Goal: Task Accomplishment & Management: Use online tool/utility

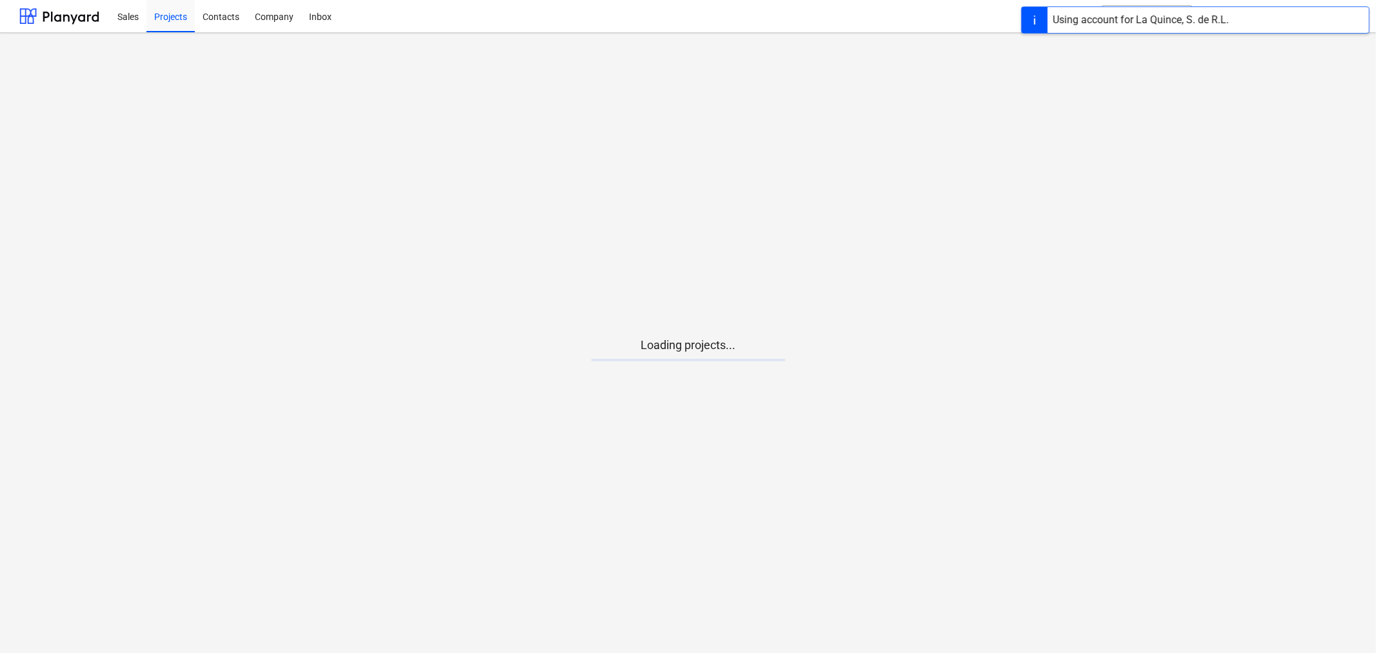
click at [695, 379] on main "Loading projects..." at bounding box center [688, 343] width 1376 height 620
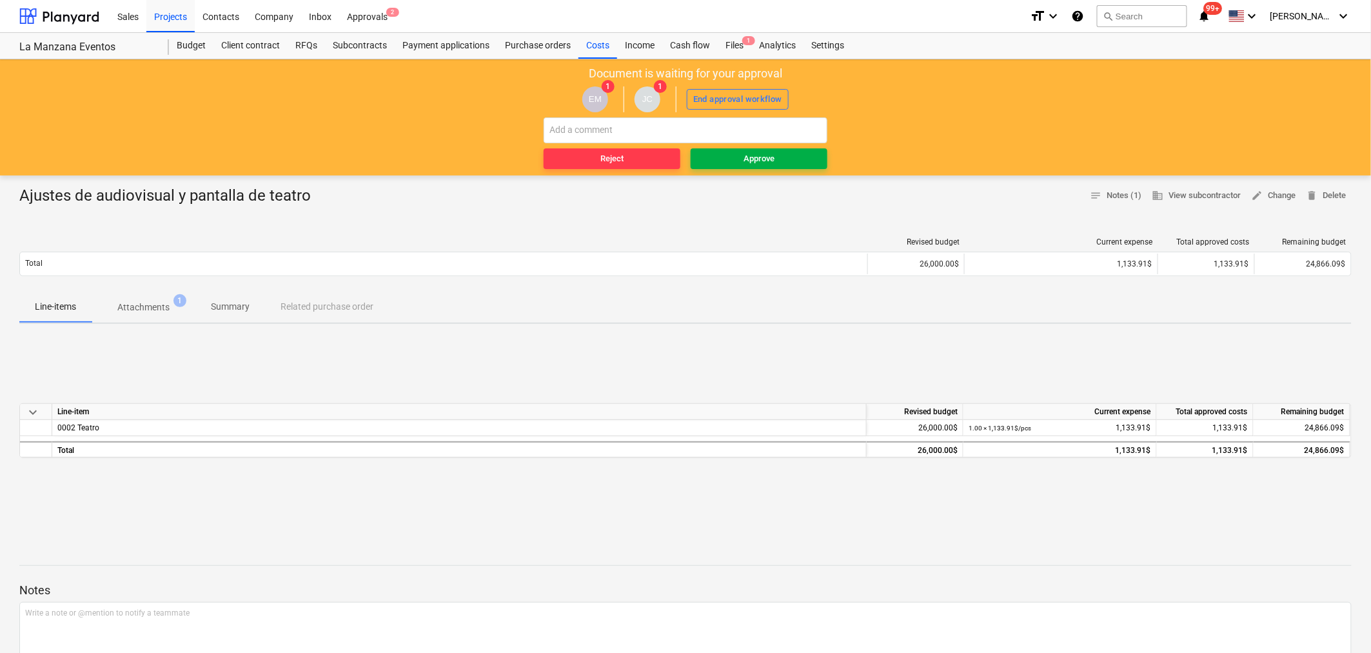
click at [747, 157] on div "Approve" at bounding box center [759, 159] width 31 height 15
click at [758, 152] on div "Approve" at bounding box center [759, 159] width 31 height 15
